Goal: Transaction & Acquisition: Purchase product/service

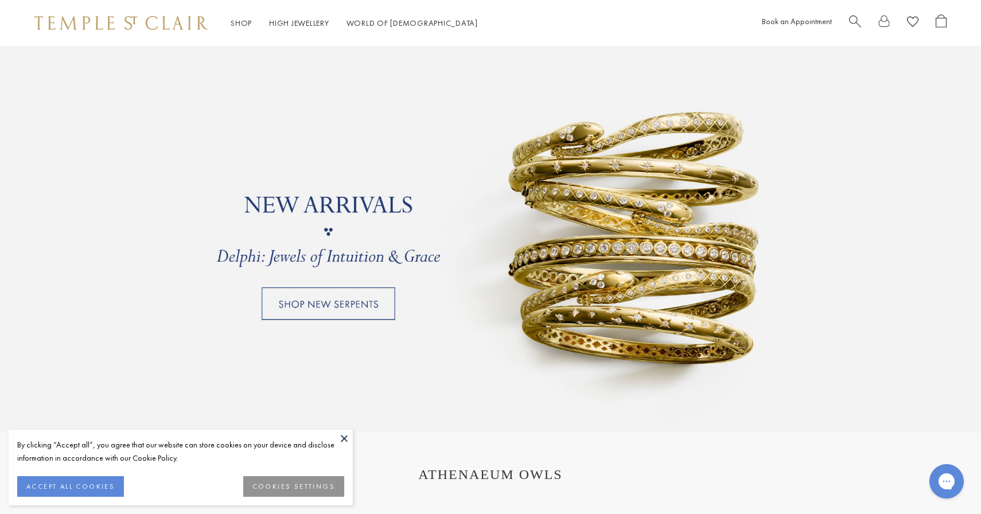
scroll to position [965, 0]
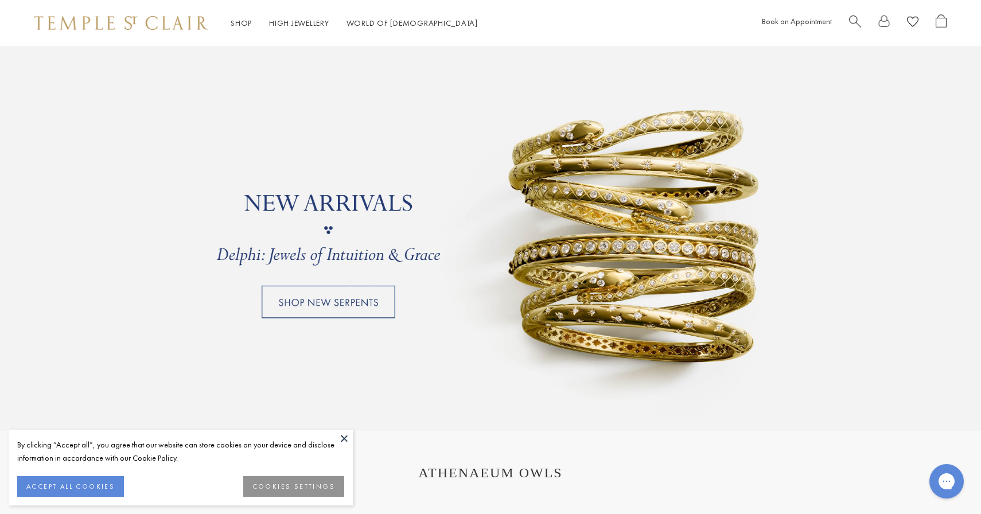
click at [362, 307] on link at bounding box center [490, 229] width 981 height 401
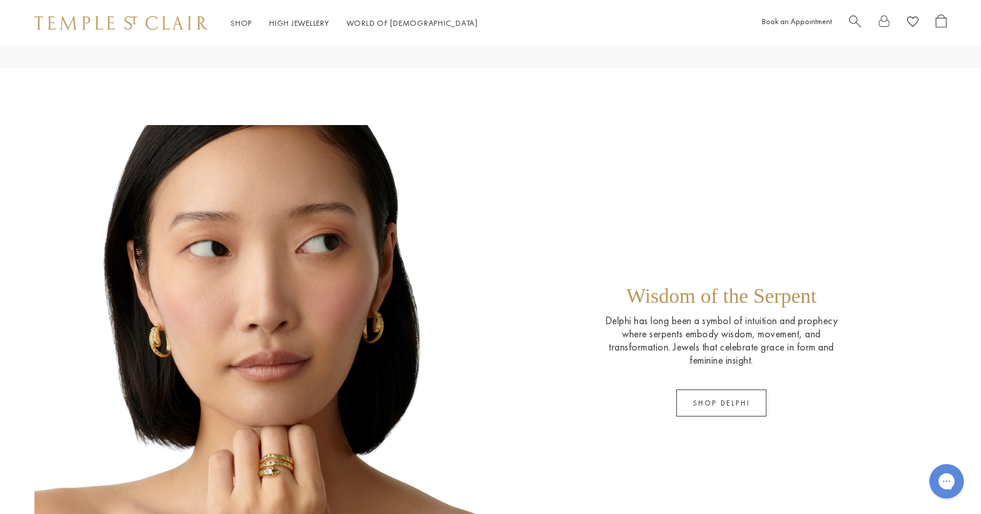
scroll to position [789, 0]
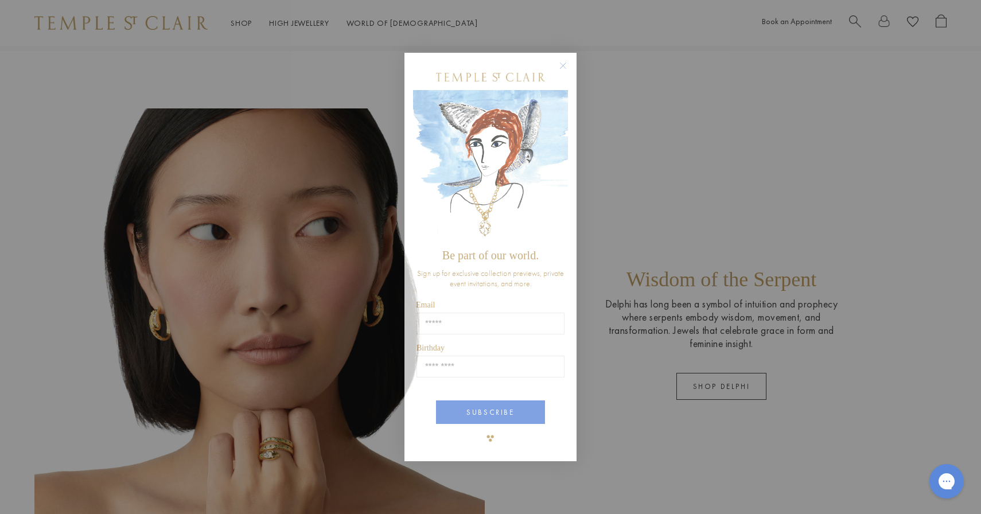
click at [565, 67] on circle "Close dialog" at bounding box center [563, 66] width 14 height 14
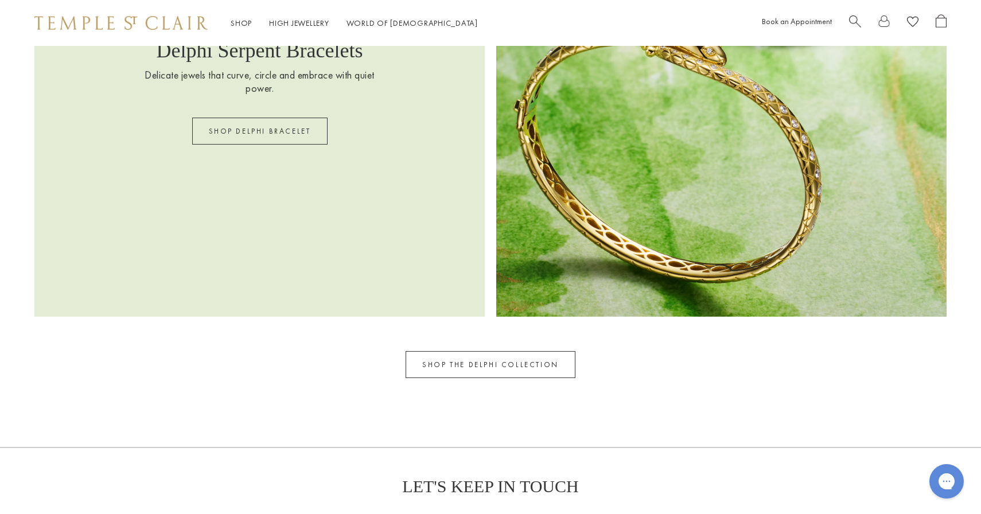
scroll to position [1911, 0]
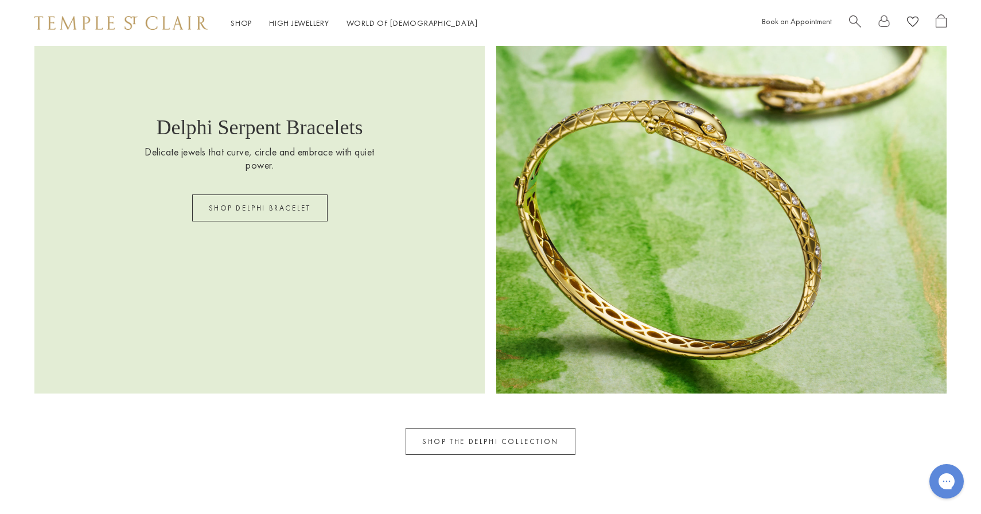
click at [467, 438] on link "SHOP THE DELPHI COLLECTION" at bounding box center [490, 441] width 170 height 27
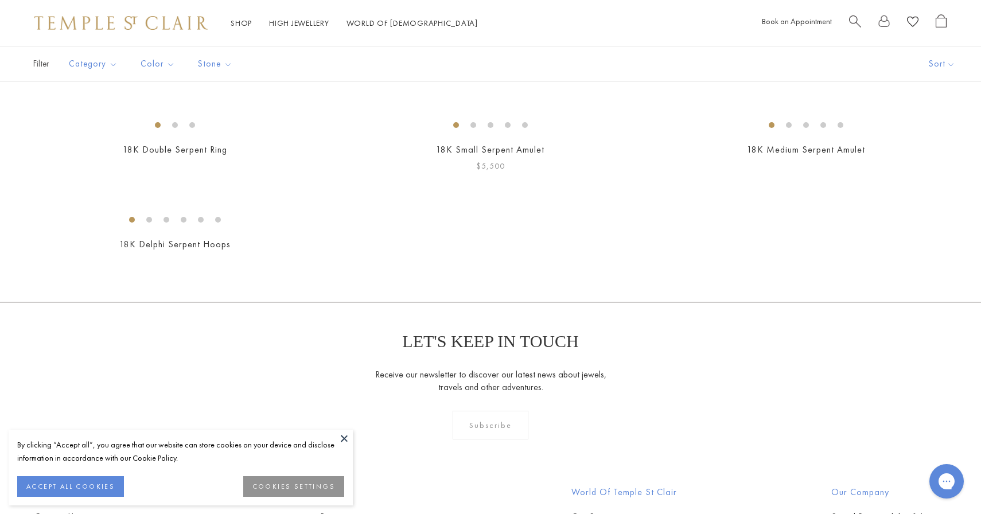
scroll to position [163, 0]
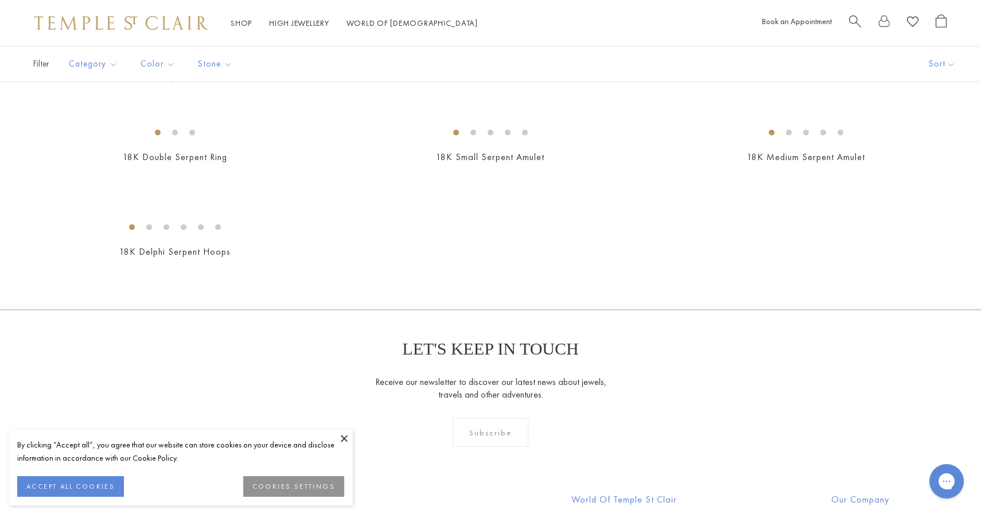
click at [0, 0] on img at bounding box center [0, 0] width 0 height 0
